Goal: Information Seeking & Learning: Understand process/instructions

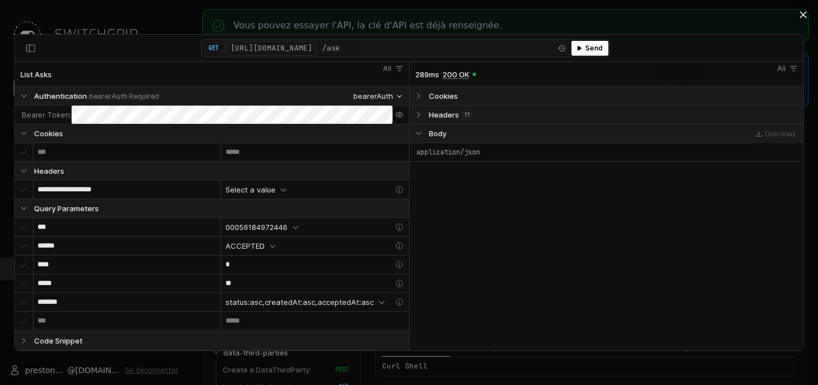
select select "**********"
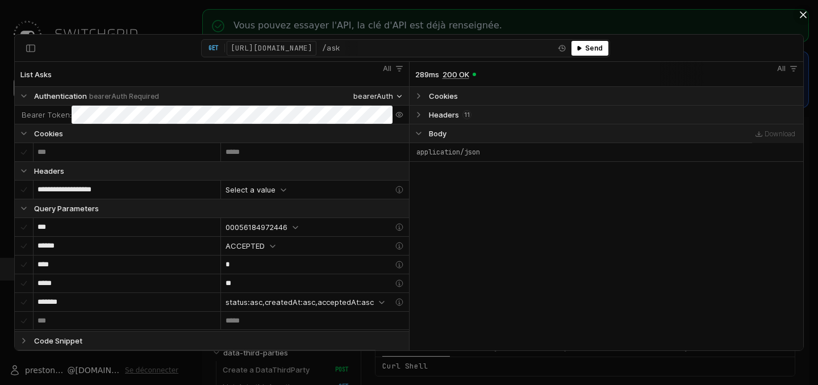
select select "**********"
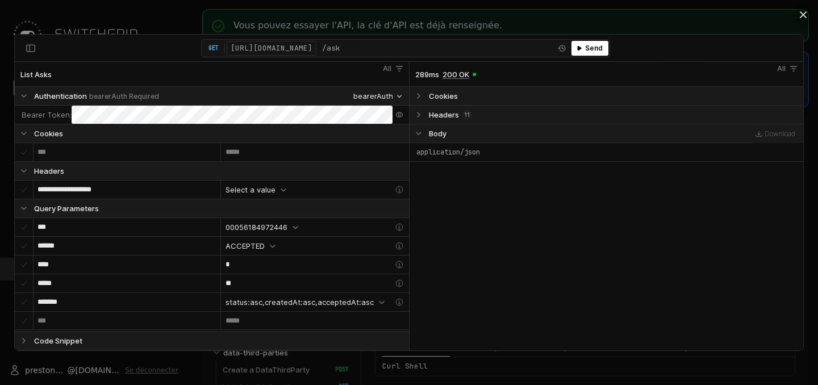
select select "**********"
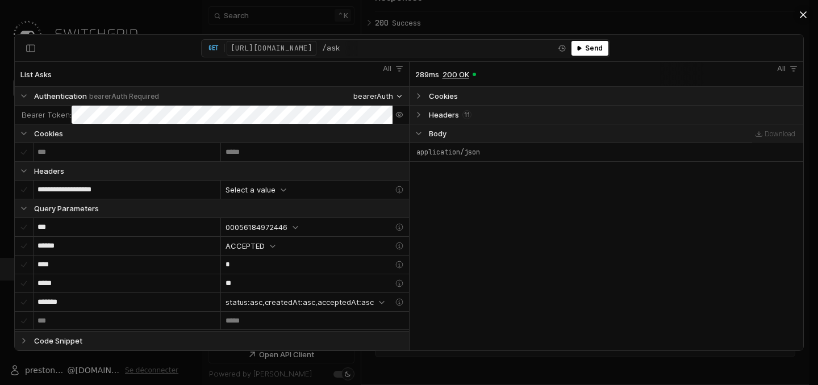
scroll to position [4305, 0]
